Goal: Task Accomplishment & Management: Use online tool/utility

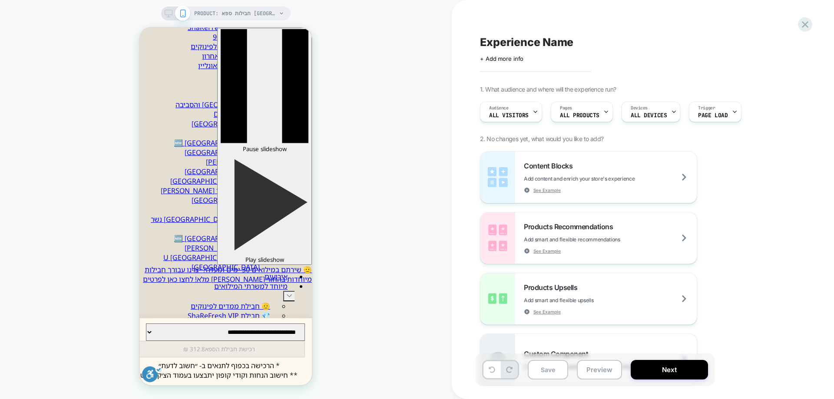
click at [429, 170] on div "PRODUCT: חבילות ספא [GEOGRAPHIC_DATA] במלון Herods [[GEOGRAPHIC_DATA]] PRODUCT:…" at bounding box center [226, 200] width 452 height 382
click at [0, 0] on icon at bounding box center [0, 0] width 0 height 0
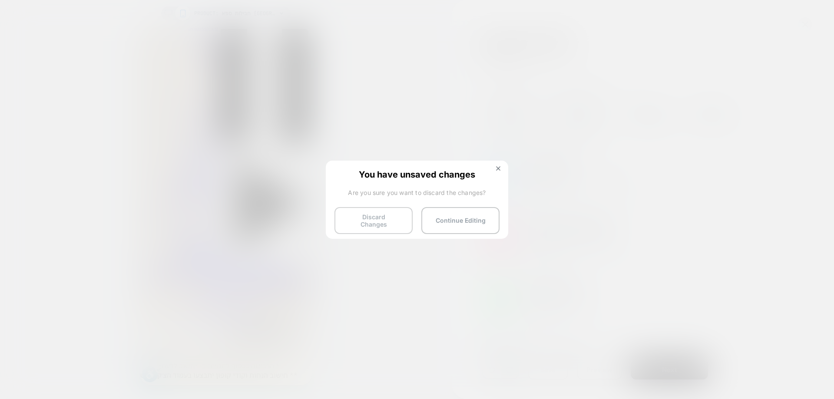
click at [0, 0] on button "Discard Changes" at bounding box center [0, 0] width 0 height 0
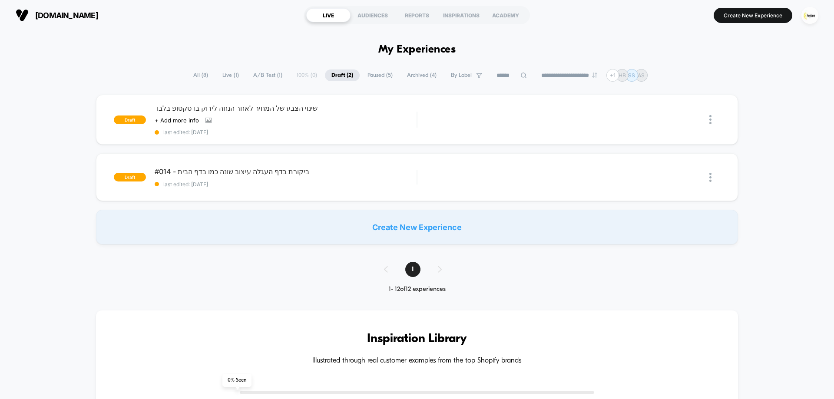
click at [261, 73] on span "A/B Test ( 1 )" at bounding box center [268, 76] width 42 height 12
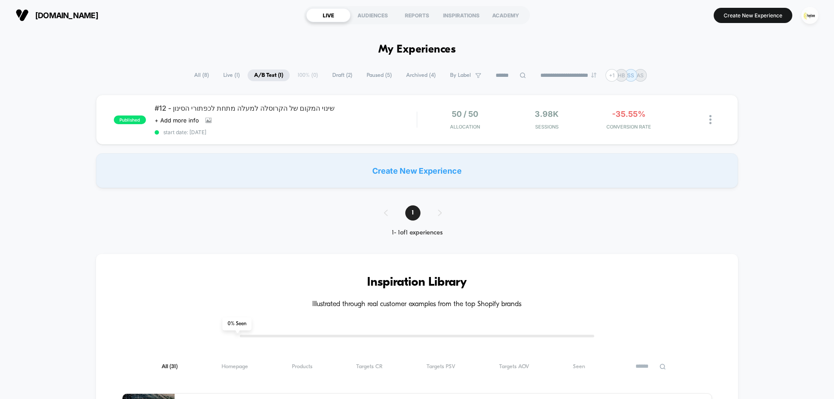
click at [205, 76] on span "All ( 8 )" at bounding box center [202, 76] width 28 height 12
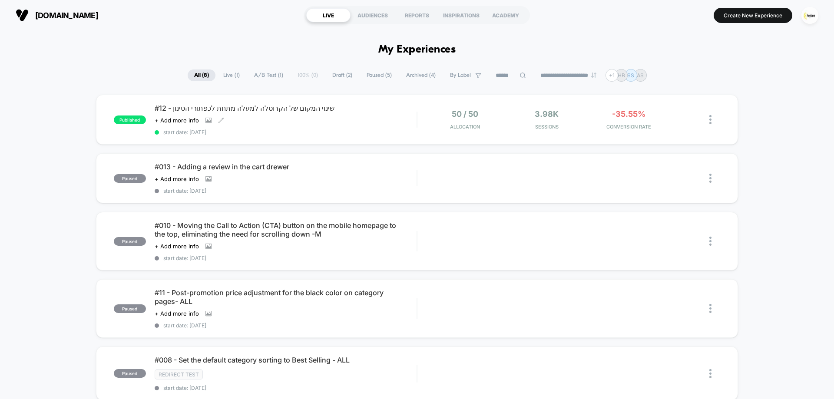
click at [374, 129] on span "start date: [DATE]" at bounding box center [286, 132] width 262 height 7
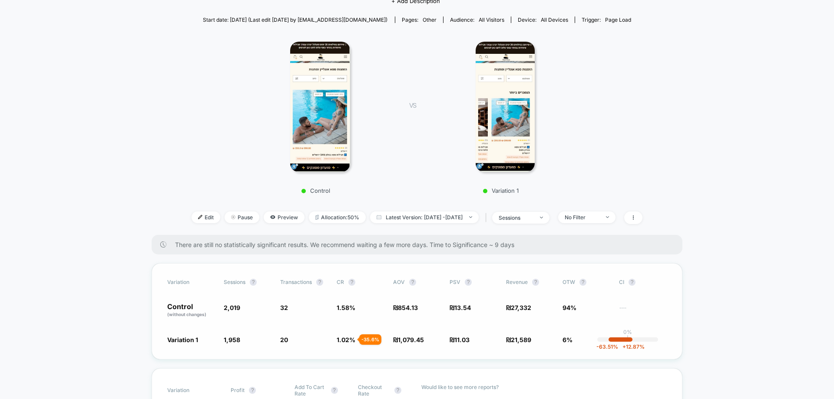
scroll to position [217, 0]
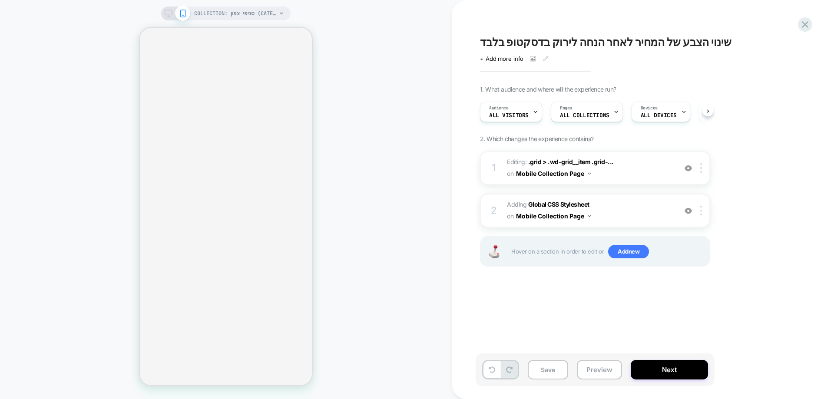
select select "******"
